Goal: Task Accomplishment & Management: Use online tool/utility

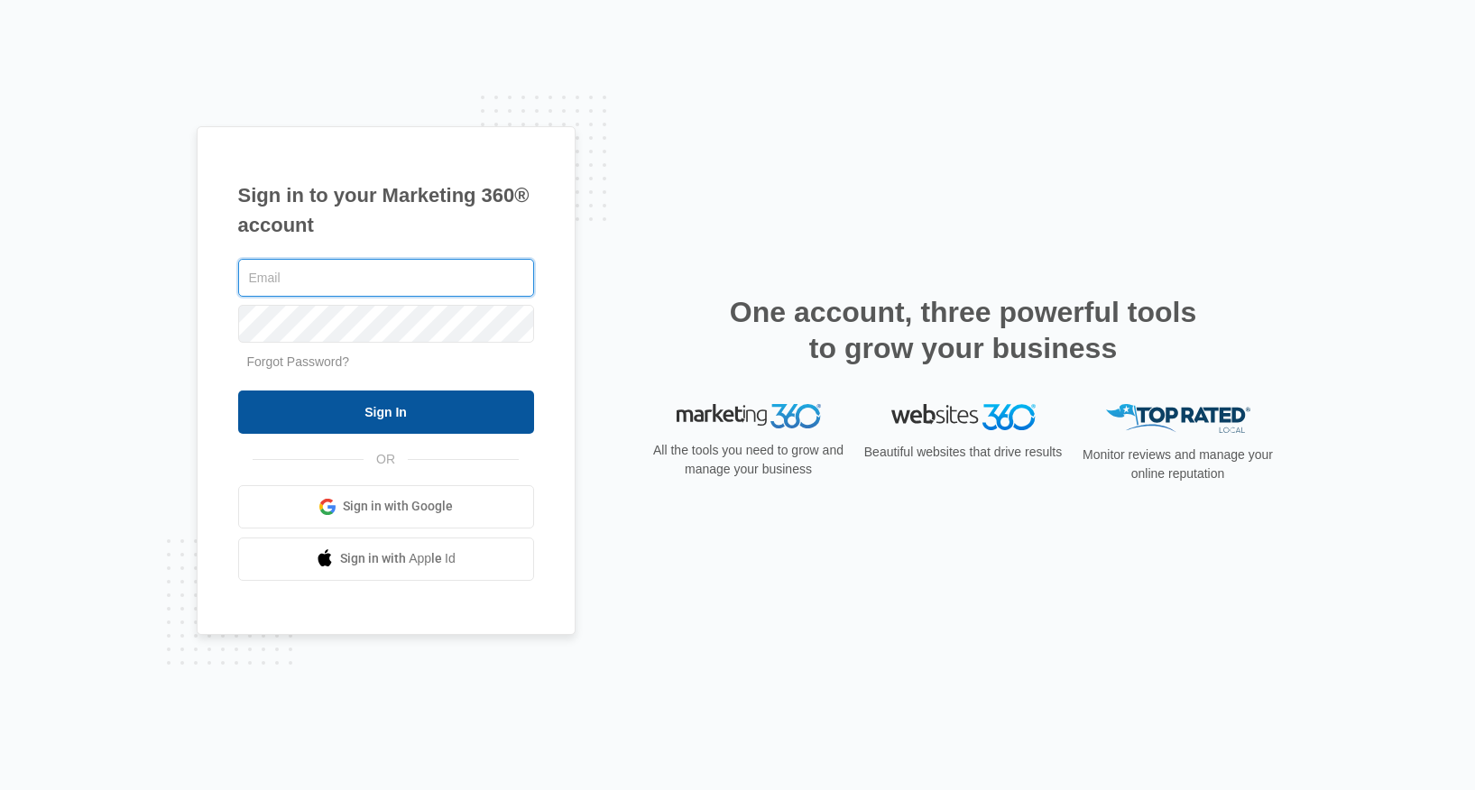
type input "[EMAIL_ADDRESS][DOMAIN_NAME]"
click at [449, 419] on input "Sign In" at bounding box center [386, 412] width 296 height 43
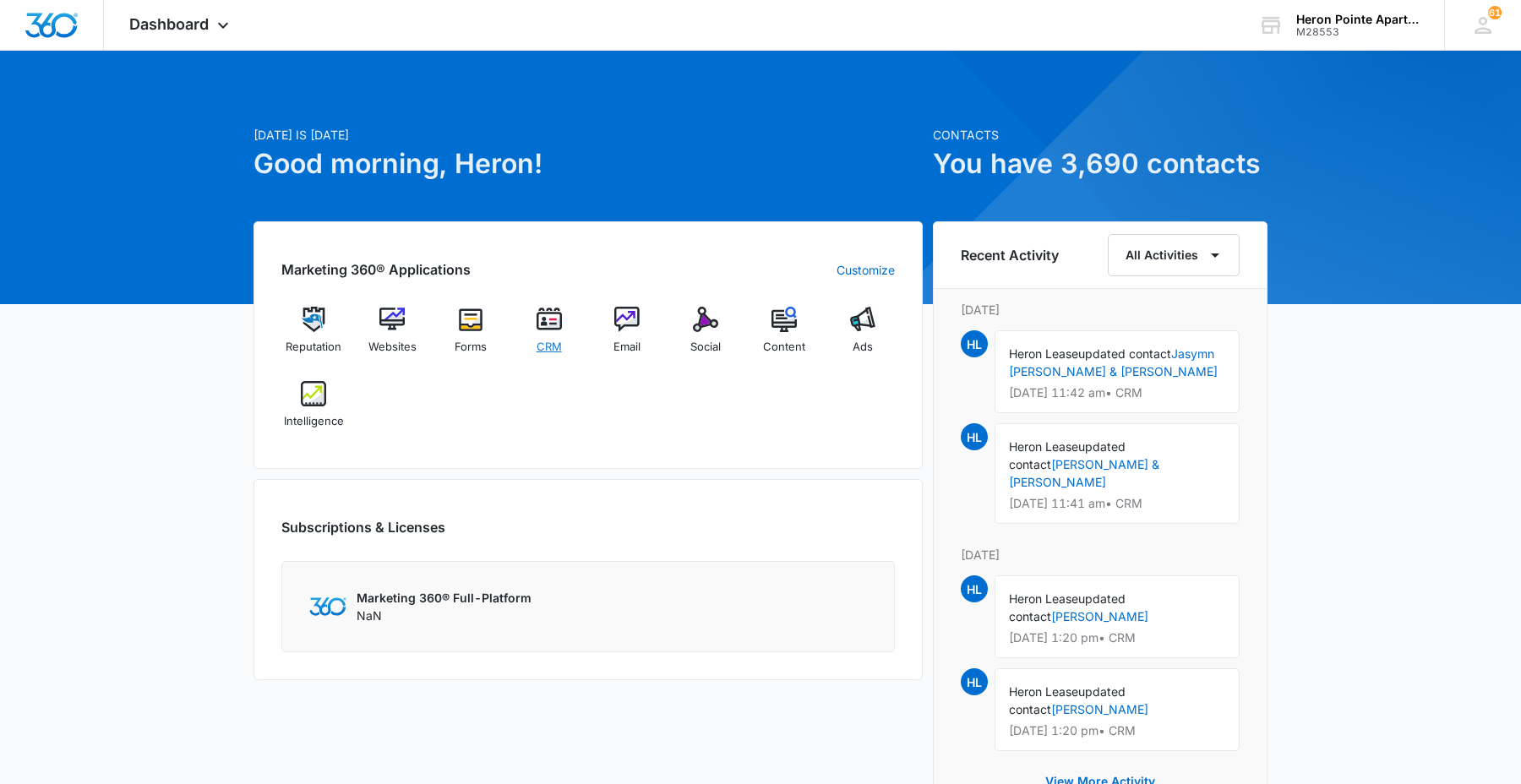
click at [552, 325] on img at bounding box center [549, 318] width 25 height 25
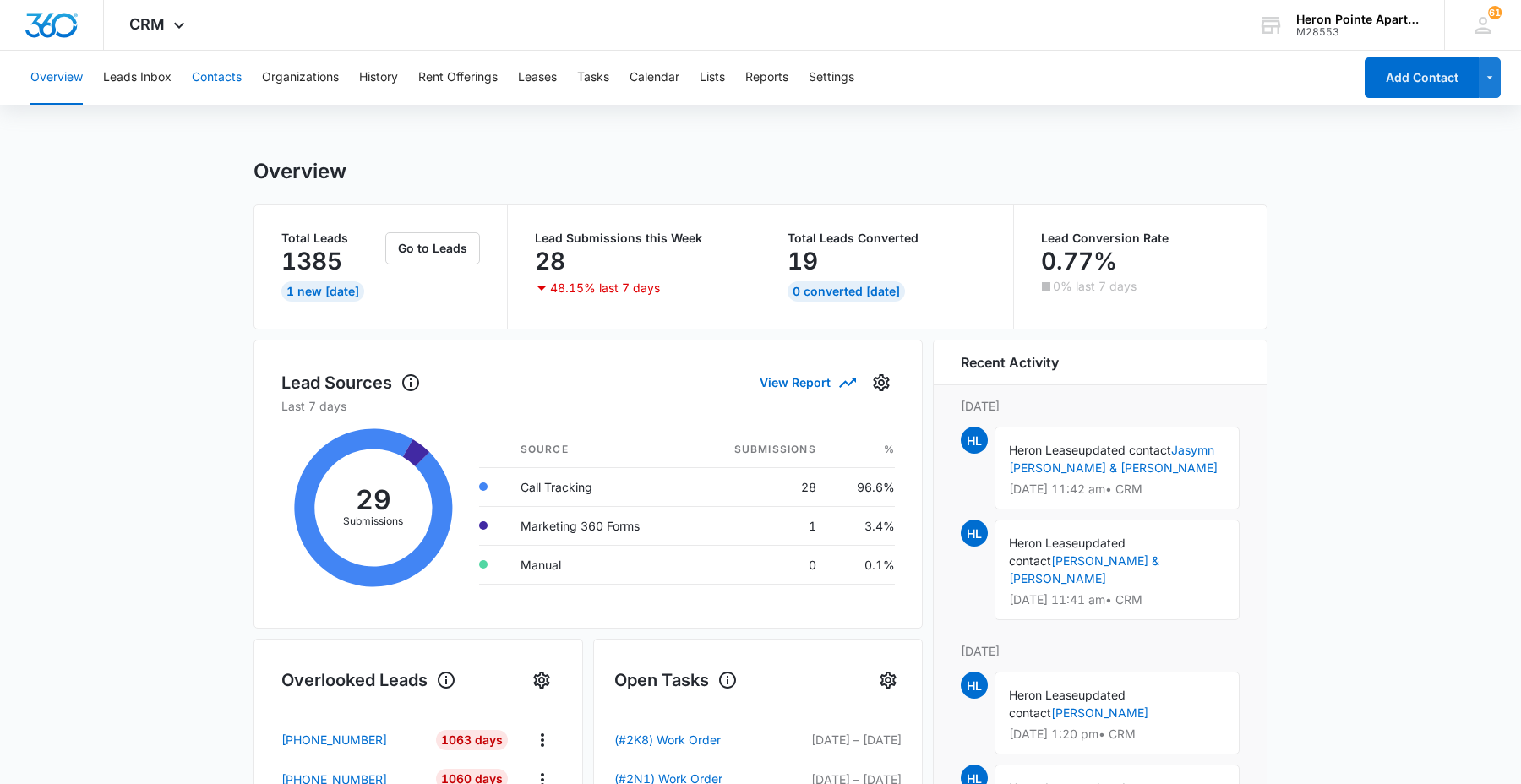
click at [198, 79] on button "Contacts" at bounding box center [216, 78] width 50 height 54
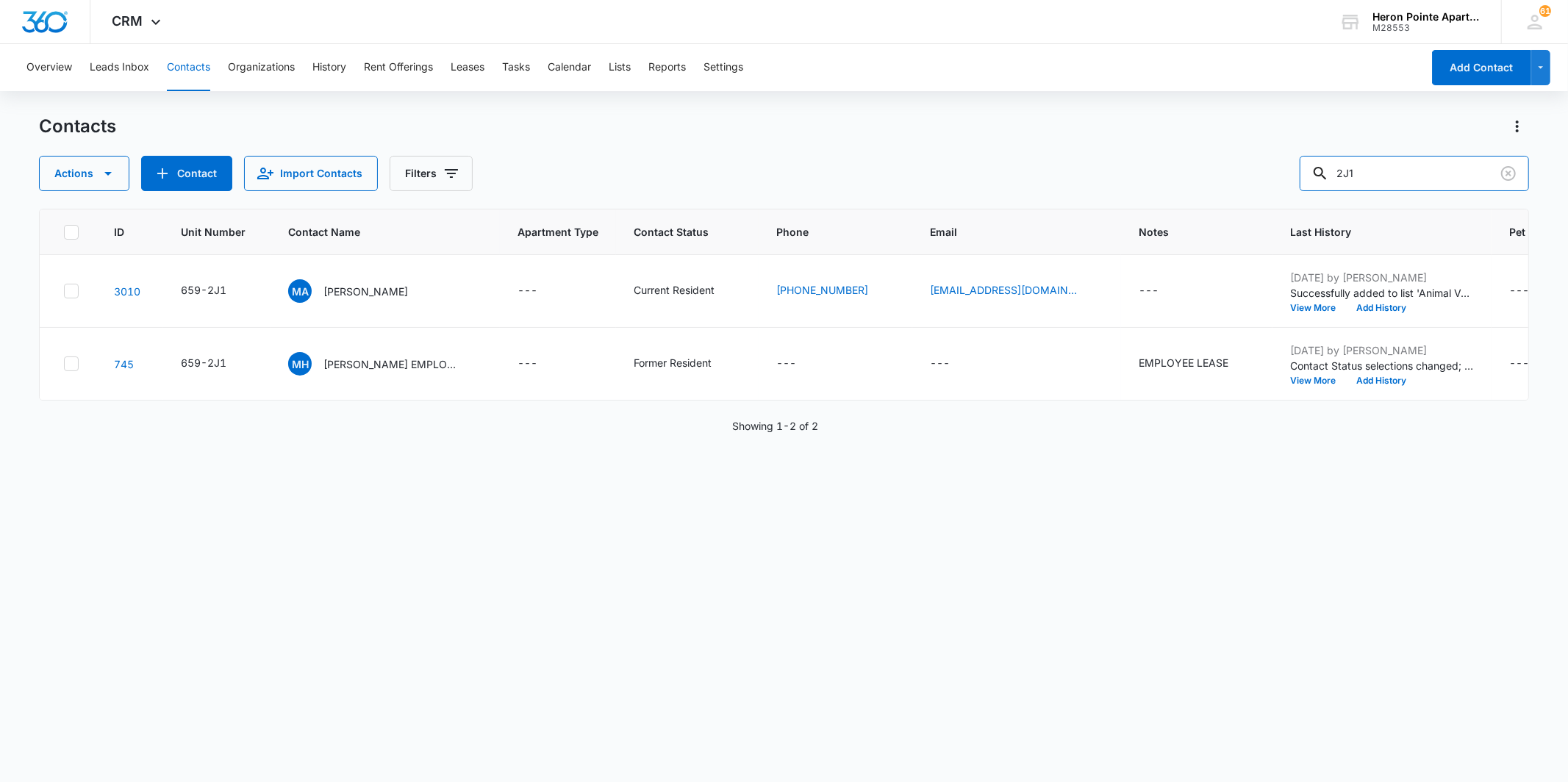
drag, startPoint x: 1412, startPoint y: 172, endPoint x: 988, endPoint y: 126, distance: 426.5
click at [1149, 162] on div "Actions Contact Import Contacts Filters 2J1" at bounding box center [783, 173] width 1489 height 35
type input "N1"
